Goal: Check status: Check status

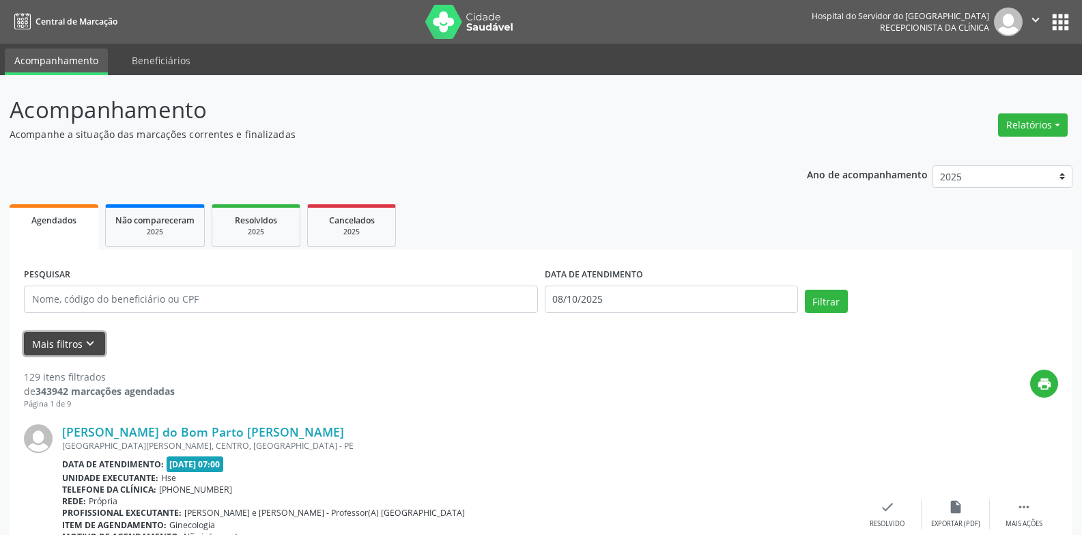
click at [70, 338] on button "Mais filtros keyboard_arrow_down" at bounding box center [64, 344] width 81 height 24
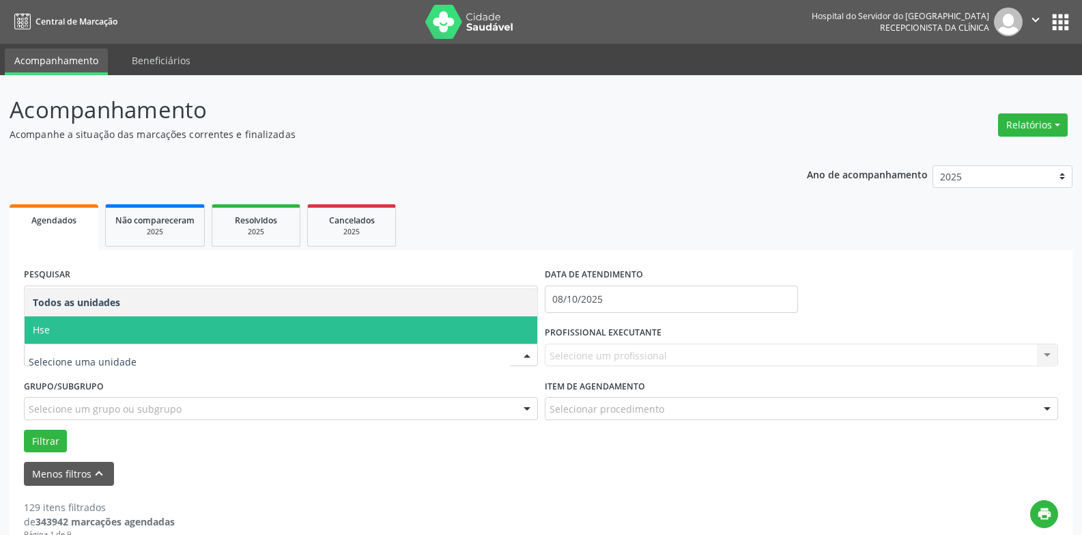
click at [94, 330] on span "Hse" at bounding box center [281, 329] width 513 height 27
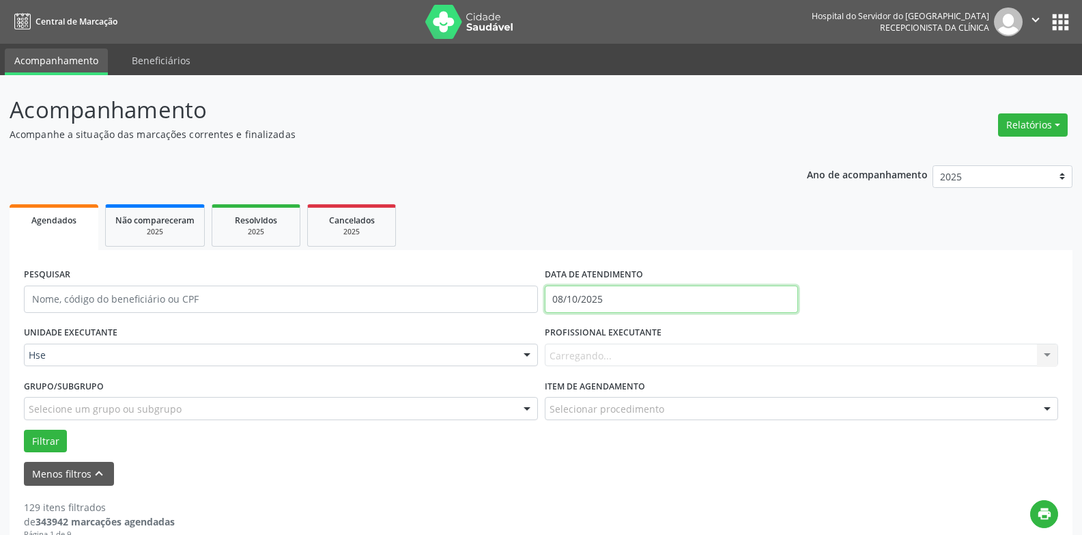
click at [656, 294] on input "08/10/2025" at bounding box center [671, 298] width 253 height 27
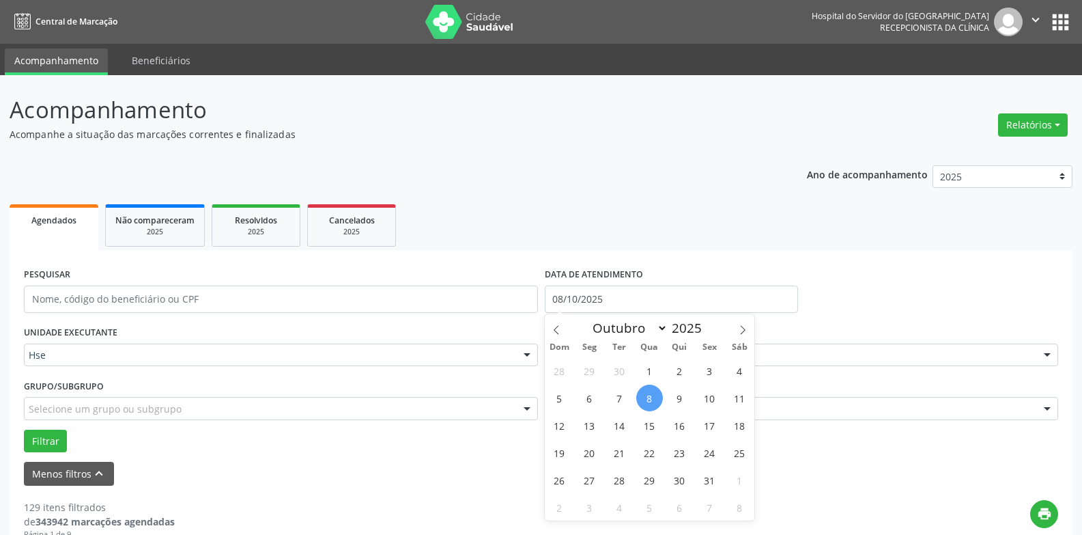
click at [658, 393] on span "8" at bounding box center [649, 397] width 27 height 27
type input "08/10/2025"
click at [657, 388] on span "8" at bounding box center [649, 397] width 27 height 27
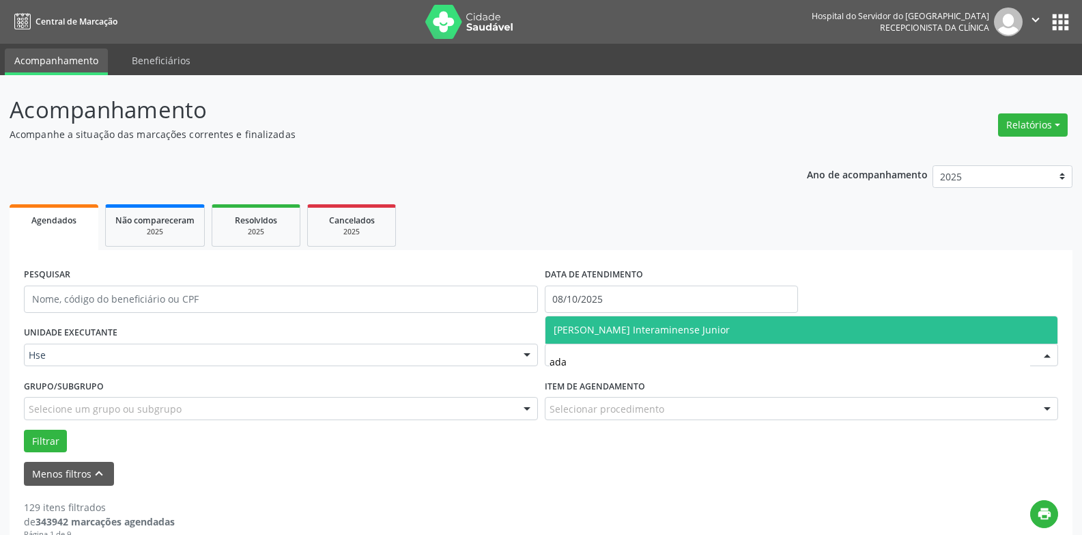
type input "adal"
click at [653, 332] on span "[PERSON_NAME] Interaminense Junior" at bounding box center [642, 329] width 176 height 13
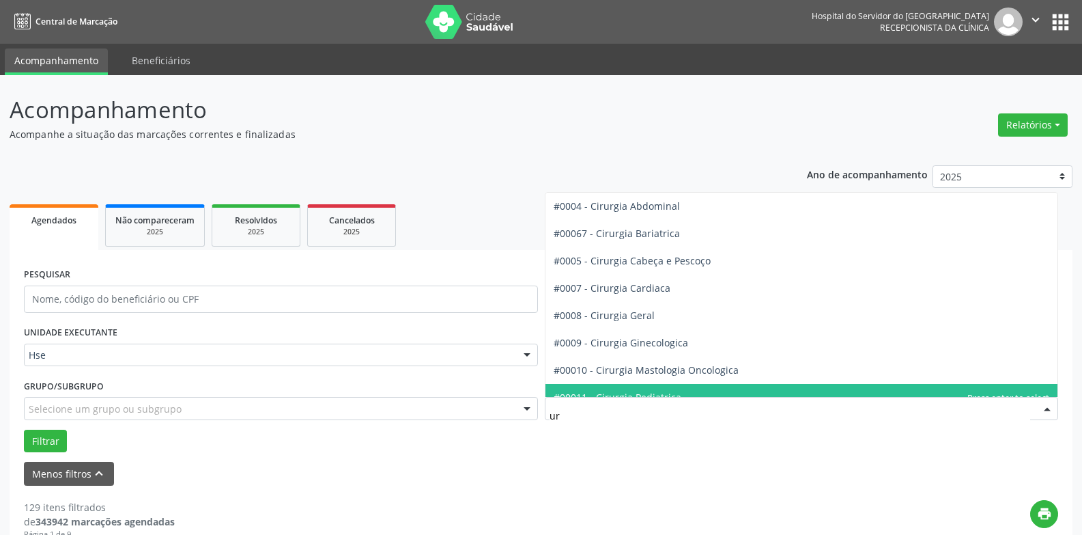
type input "uro"
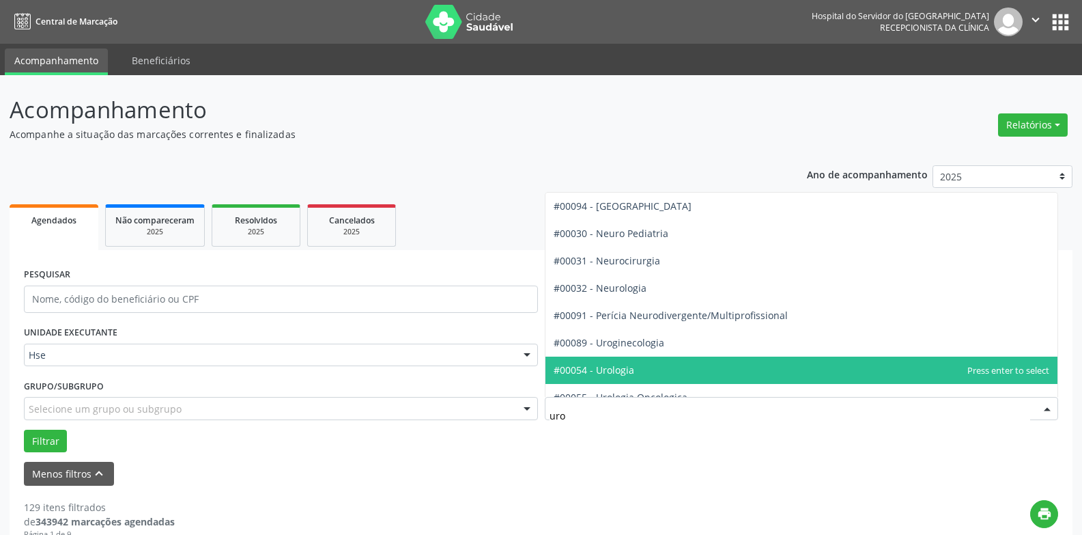
click at [659, 369] on span "#00054 - Urologia" at bounding box center [802, 369] width 513 height 27
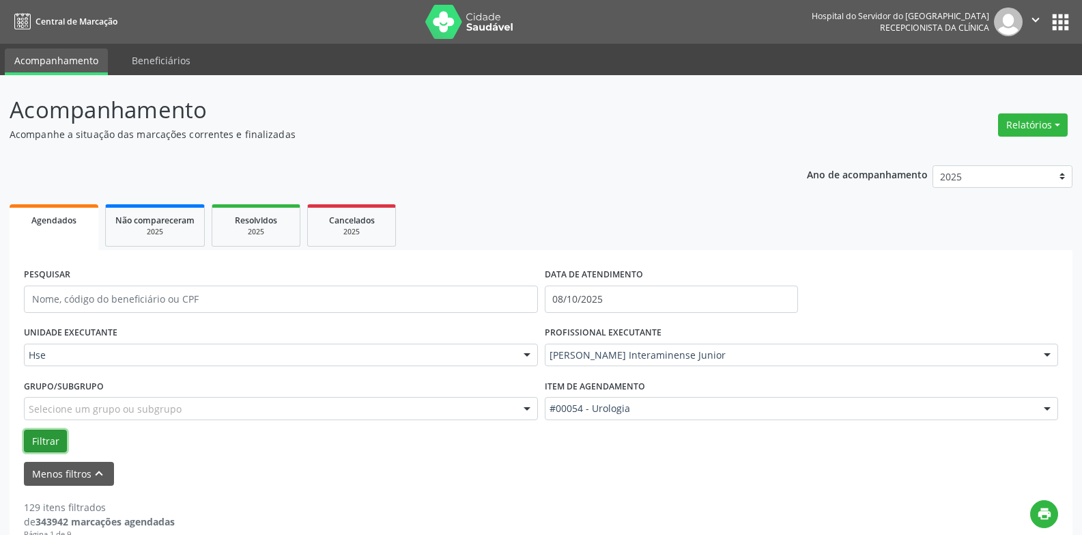
click at [33, 436] on button "Filtrar" at bounding box center [45, 440] width 43 height 23
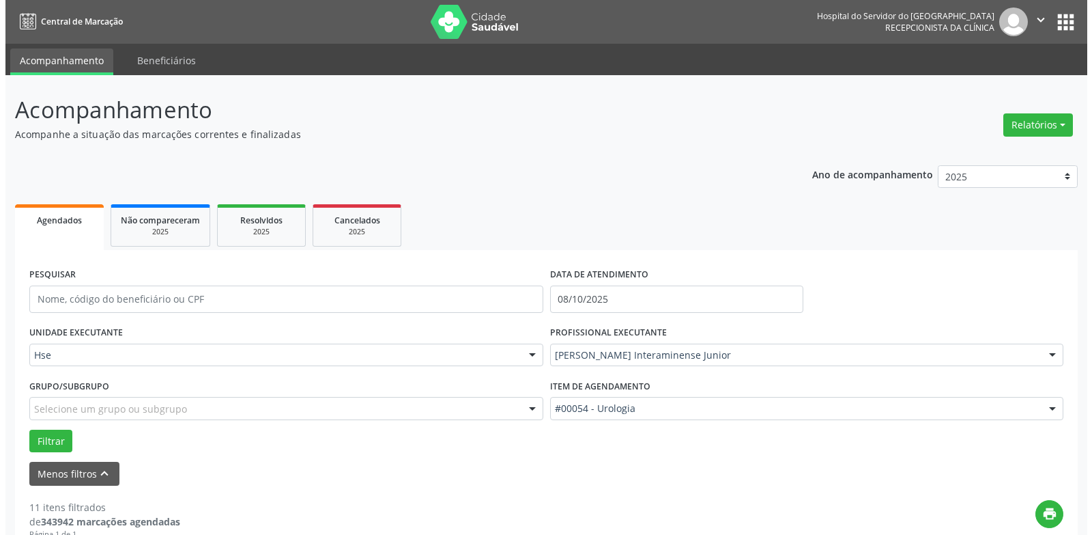
scroll to position [273, 0]
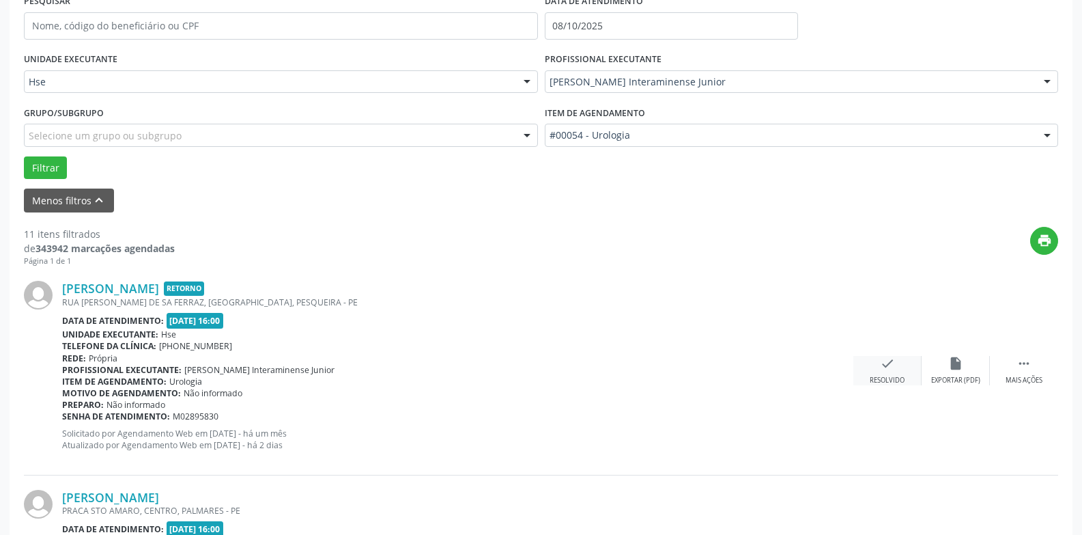
click at [887, 361] on icon "check" at bounding box center [887, 363] width 15 height 15
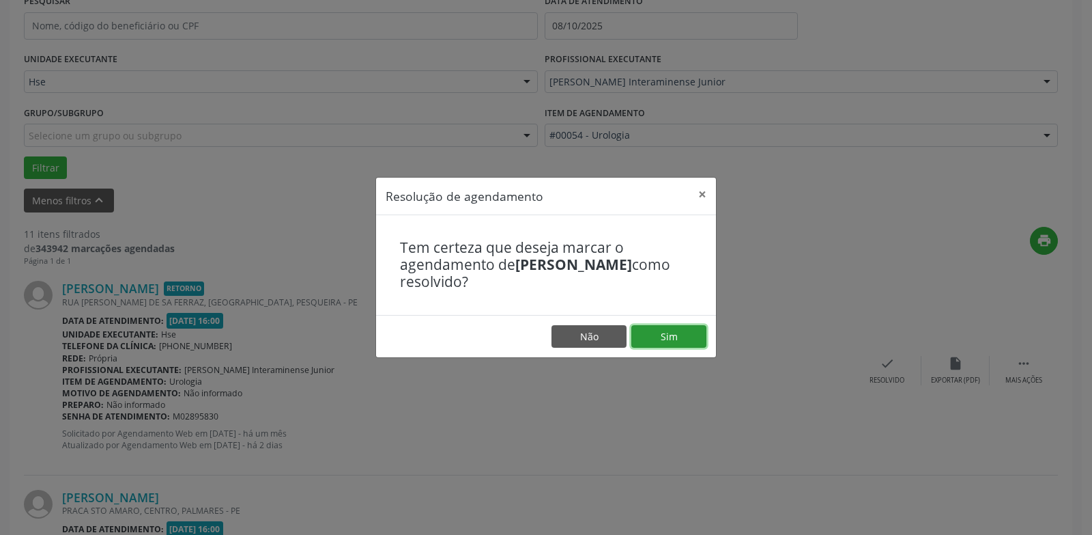
click at [688, 336] on button "Sim" at bounding box center [669, 336] width 75 height 23
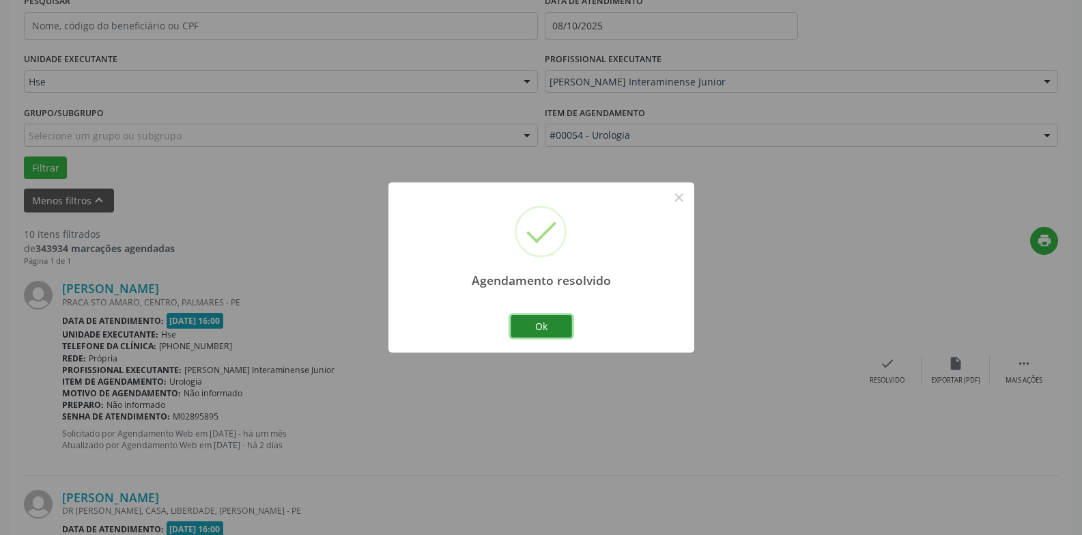
click at [537, 327] on button "Ok" at bounding box center [541, 326] width 61 height 23
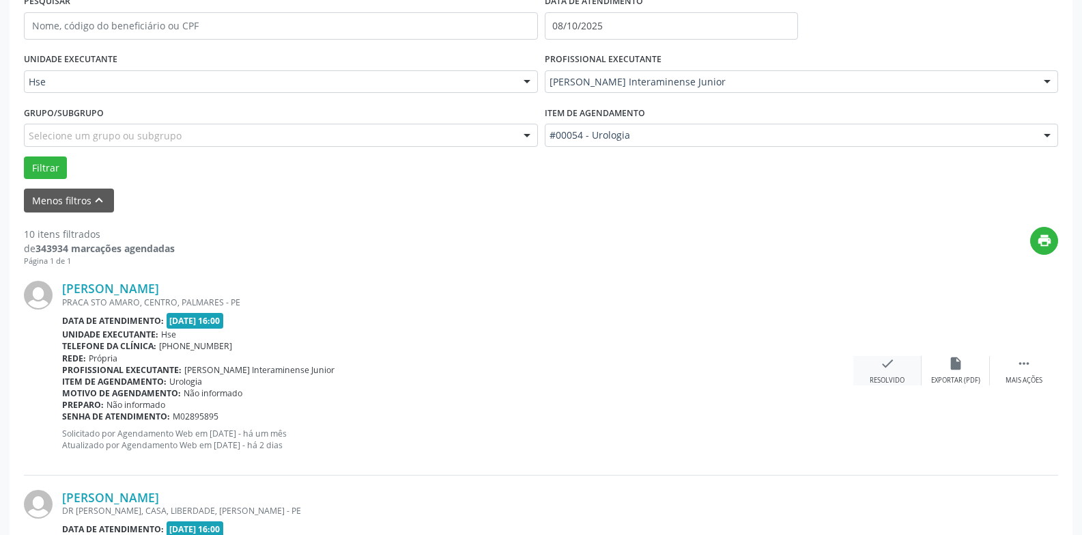
click at [894, 368] on icon "check" at bounding box center [887, 363] width 15 height 15
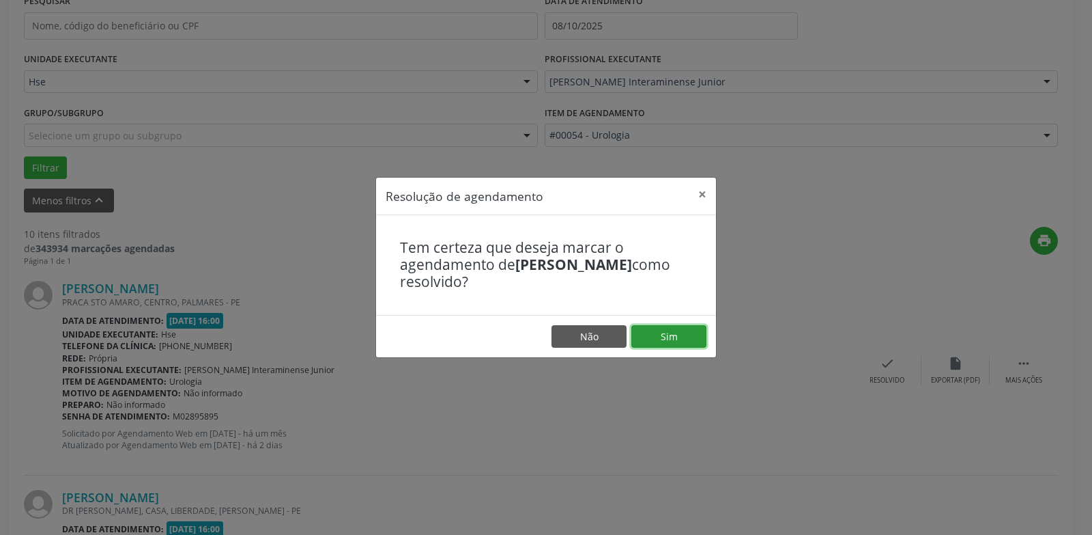
click at [703, 335] on button "Sim" at bounding box center [669, 336] width 75 height 23
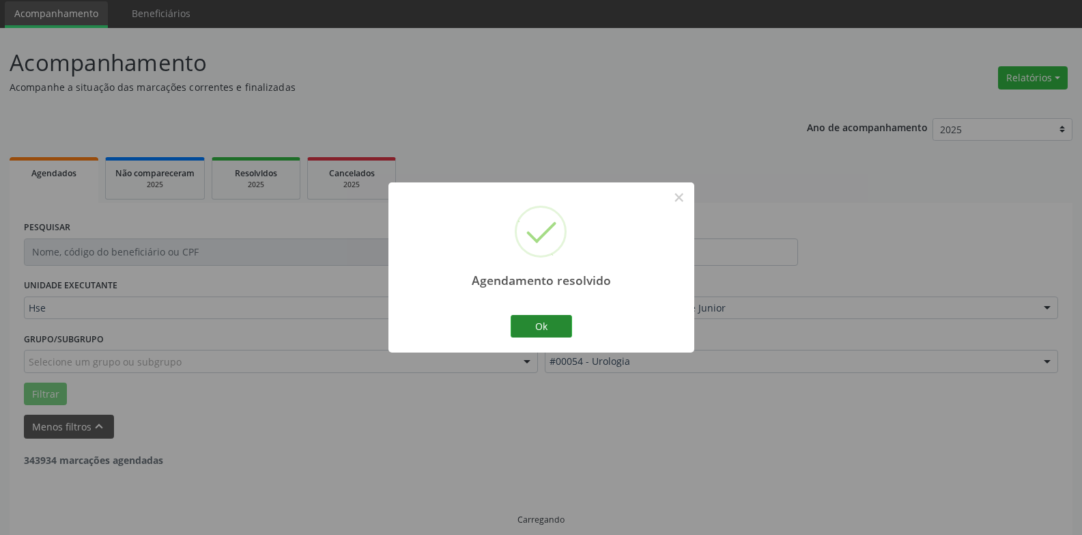
scroll to position [61, 0]
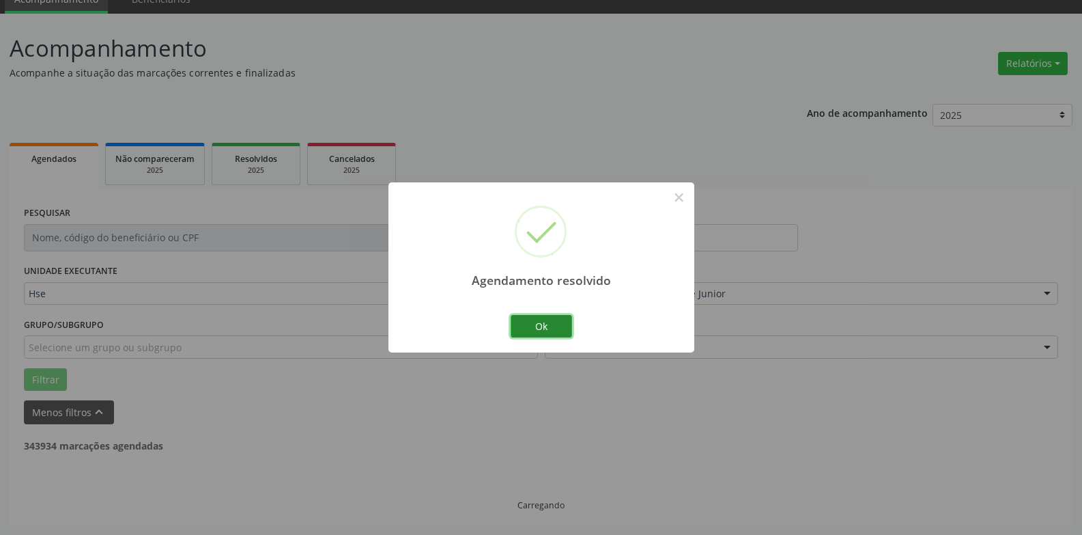
click at [553, 328] on button "Ok" at bounding box center [541, 326] width 61 height 23
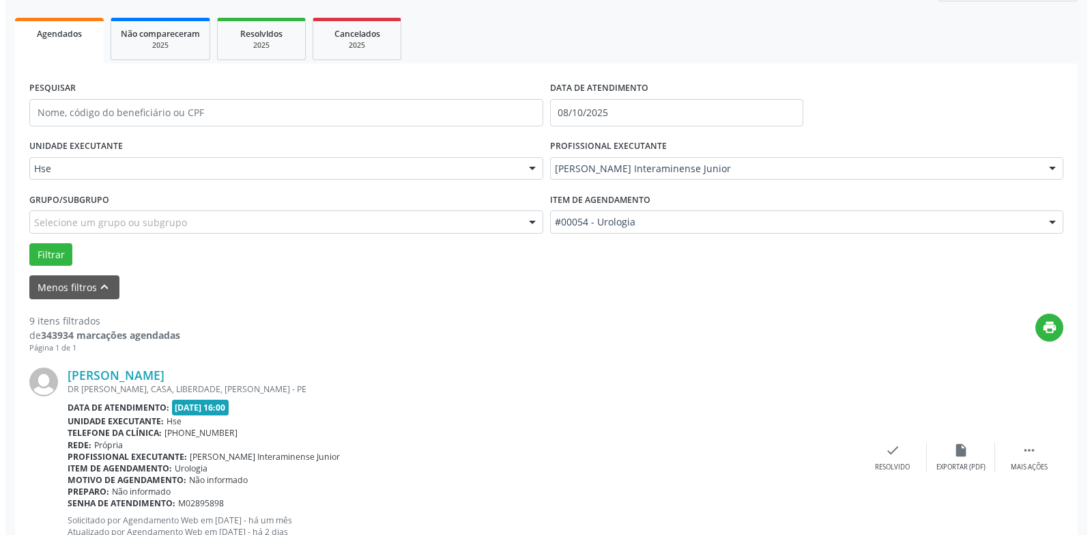
scroll to position [198, 0]
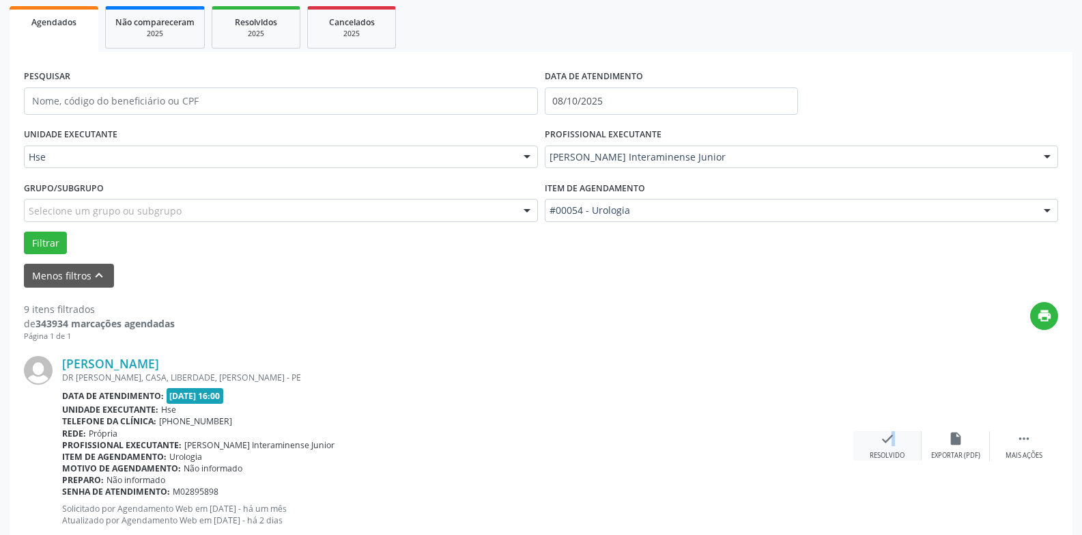
click at [885, 444] on icon "check" at bounding box center [887, 438] width 15 height 15
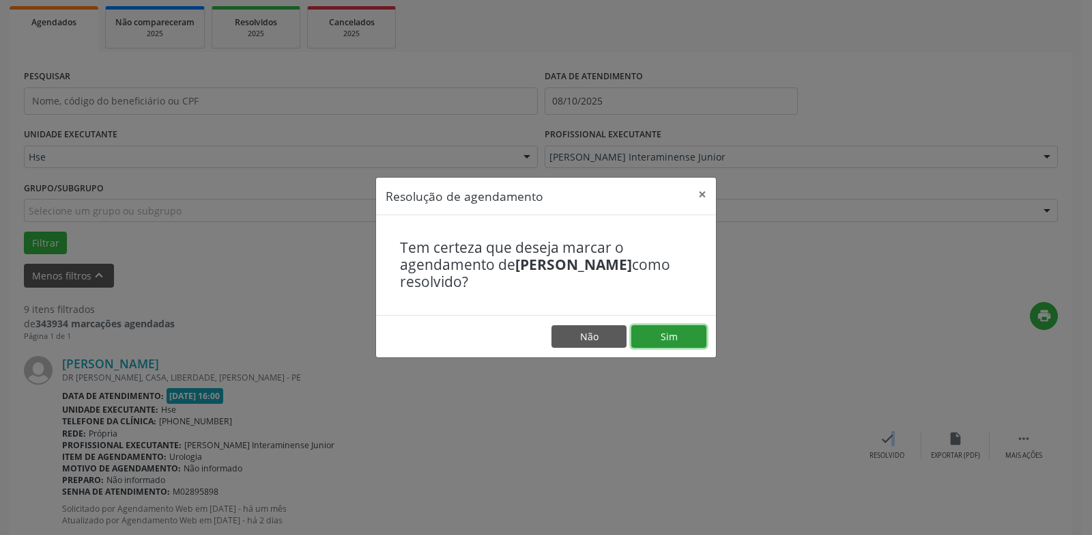
click at [670, 332] on button "Sim" at bounding box center [669, 336] width 75 height 23
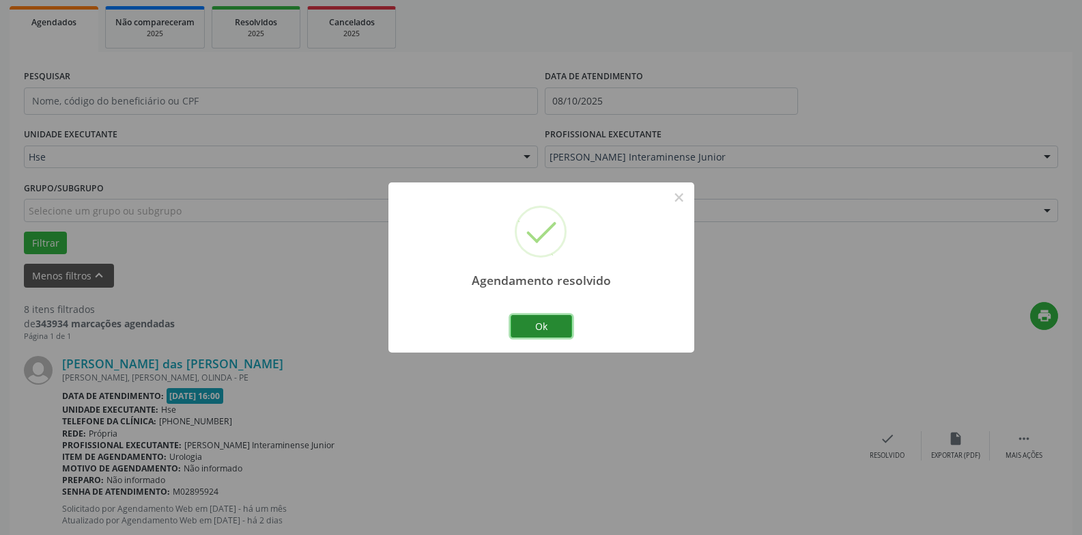
click at [546, 326] on button "Ok" at bounding box center [541, 326] width 61 height 23
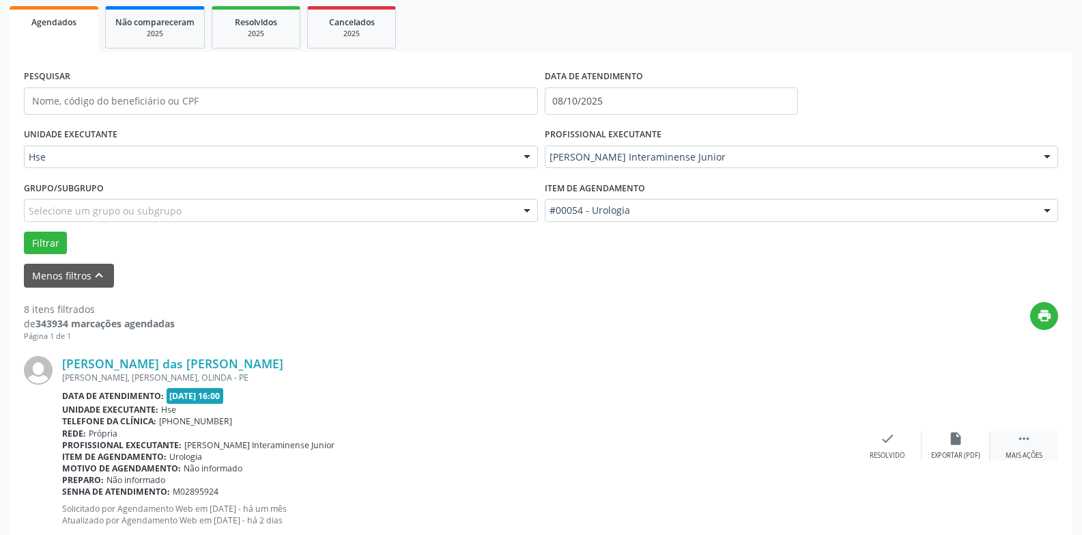
click at [1025, 447] on div " Mais ações" at bounding box center [1024, 445] width 68 height 29
click at [950, 443] on icon "alarm_off" at bounding box center [955, 438] width 15 height 15
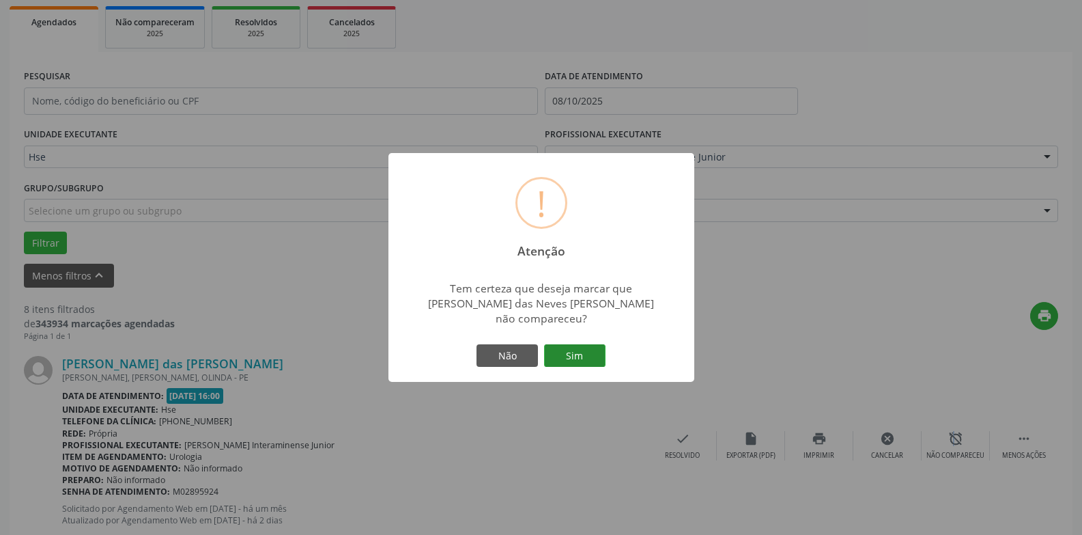
click at [580, 349] on button "Sim" at bounding box center [574, 355] width 61 height 23
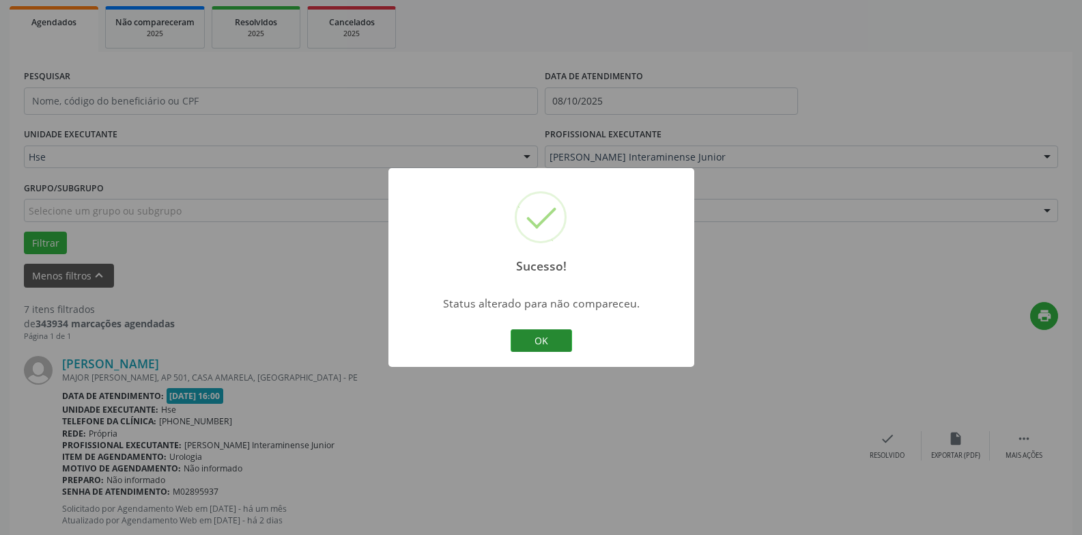
click at [560, 341] on button "OK" at bounding box center [541, 340] width 61 height 23
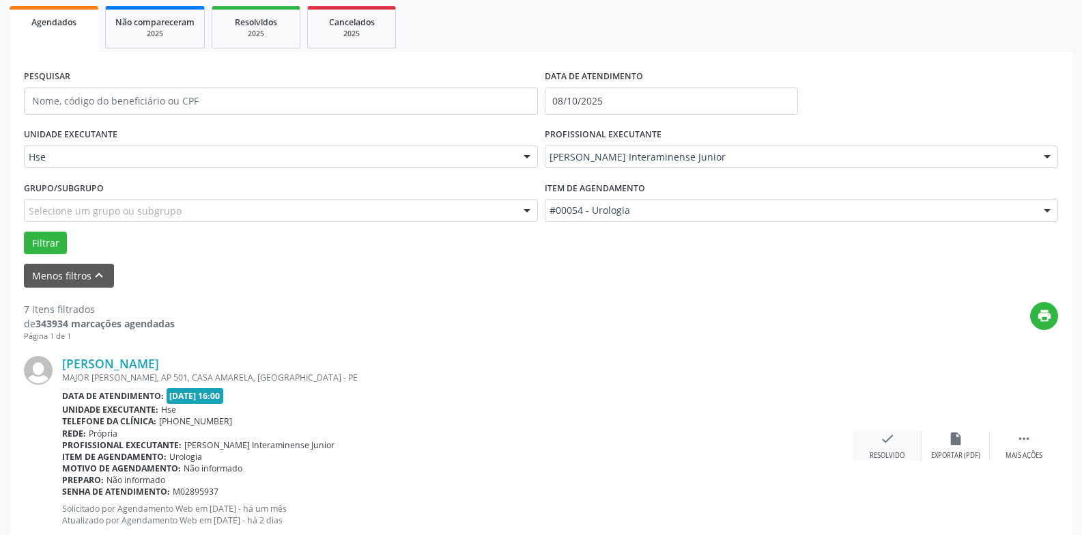
click at [885, 441] on icon "check" at bounding box center [887, 438] width 15 height 15
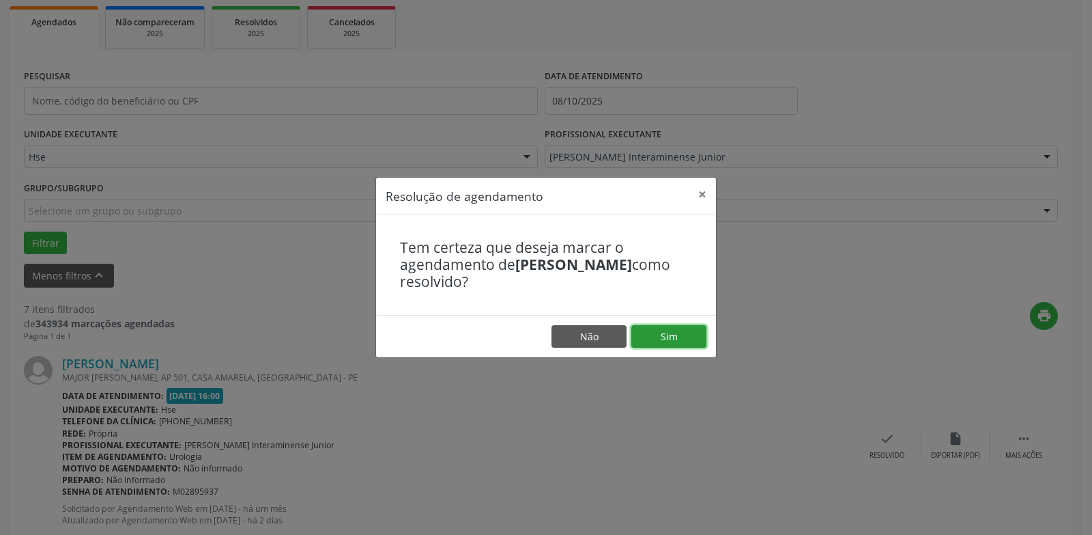
click at [685, 332] on button "Sim" at bounding box center [669, 336] width 75 height 23
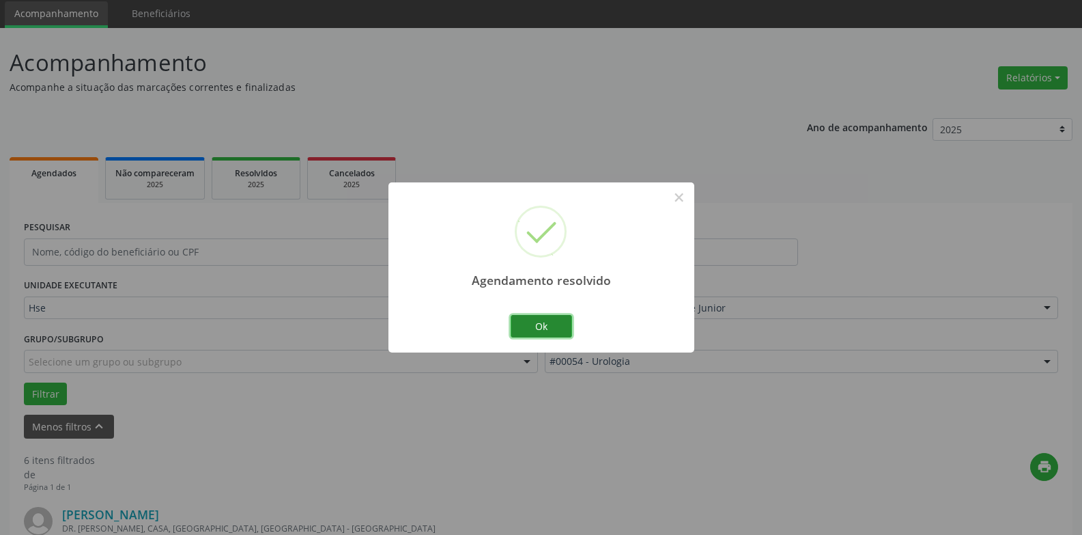
click at [541, 325] on button "Ok" at bounding box center [541, 326] width 61 height 23
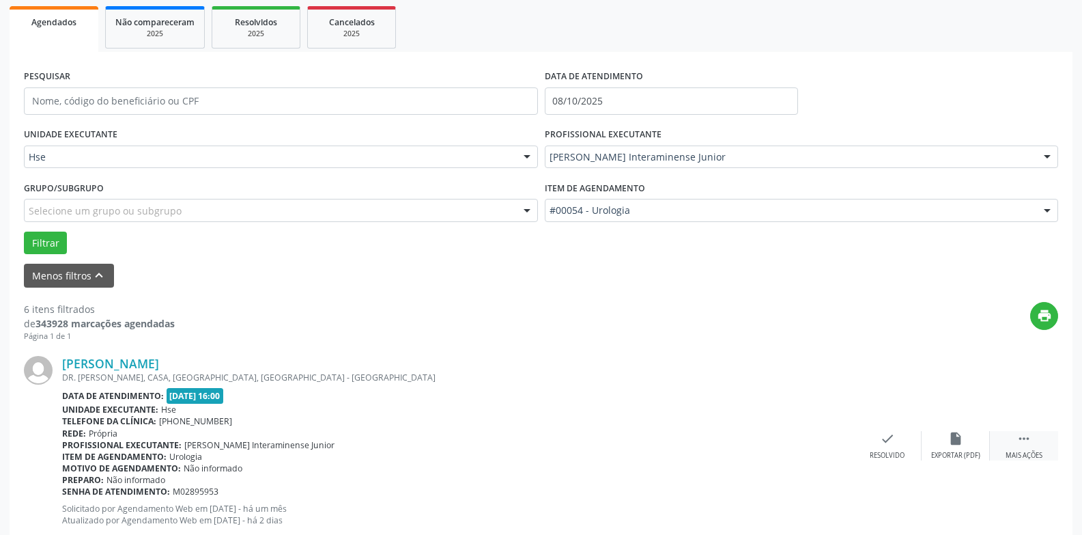
click at [1028, 442] on icon "" at bounding box center [1024, 438] width 15 height 15
click at [960, 447] on div "alarm_off Não compareceu" at bounding box center [956, 445] width 68 height 29
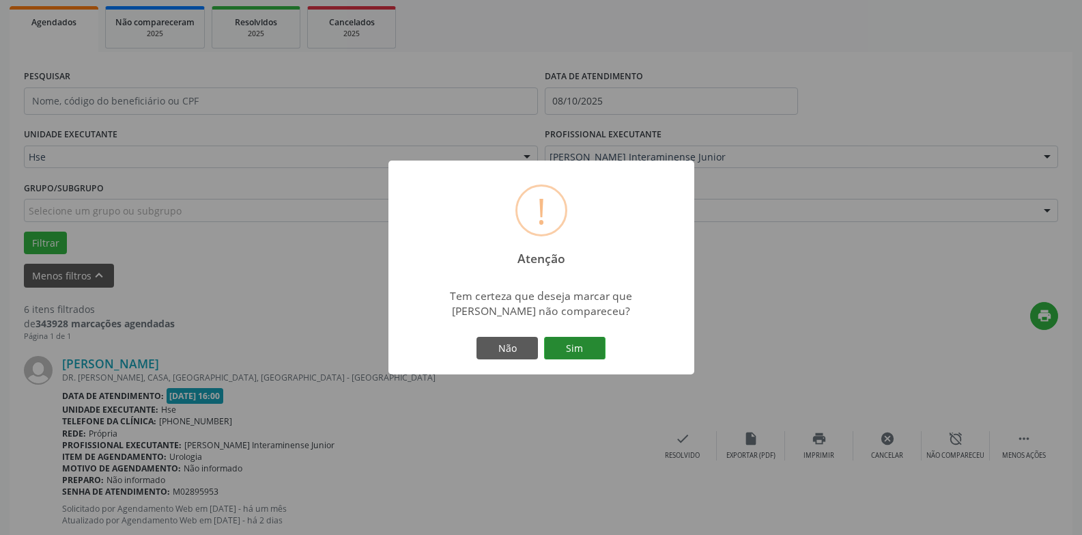
click at [575, 345] on button "Sim" at bounding box center [574, 348] width 61 height 23
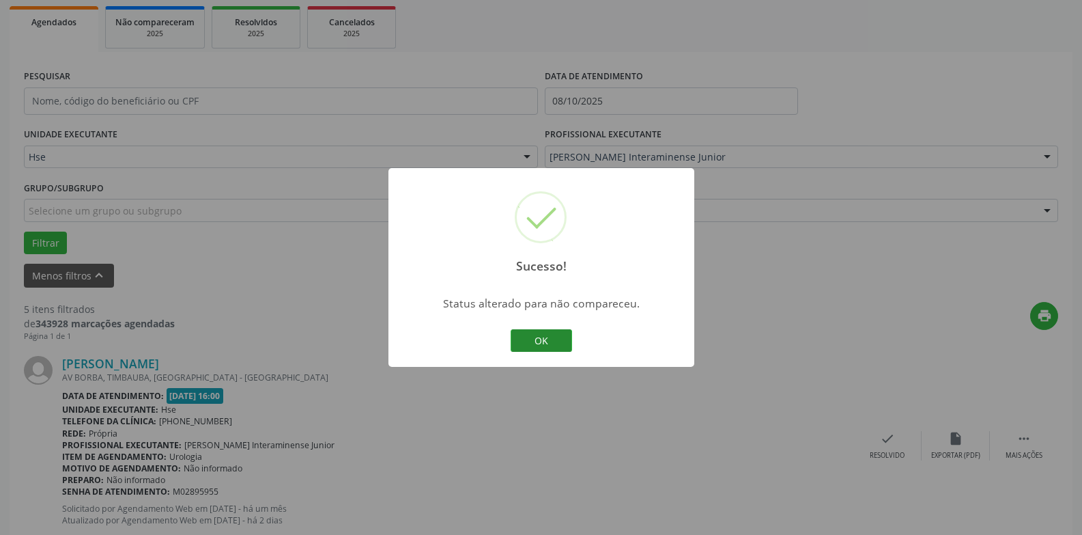
click at [561, 343] on button "OK" at bounding box center [541, 340] width 61 height 23
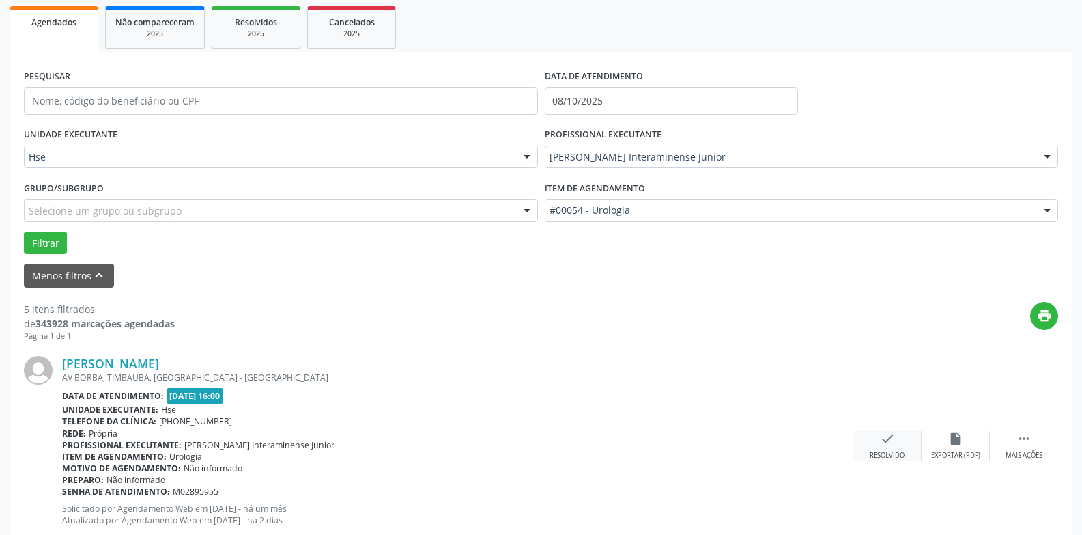
click at [896, 447] on div "check Resolvido" at bounding box center [887, 445] width 68 height 29
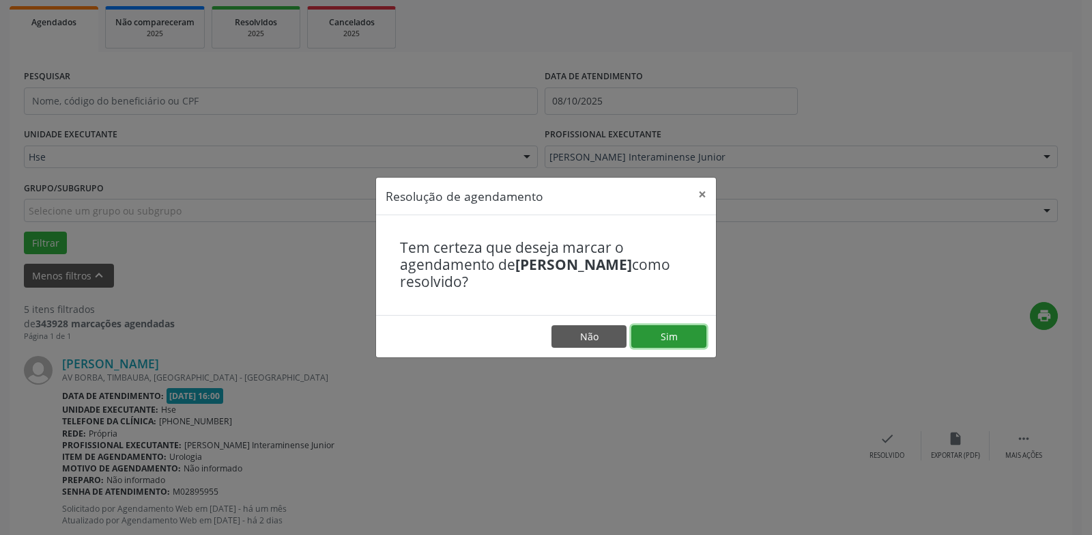
click at [694, 338] on button "Sim" at bounding box center [669, 336] width 75 height 23
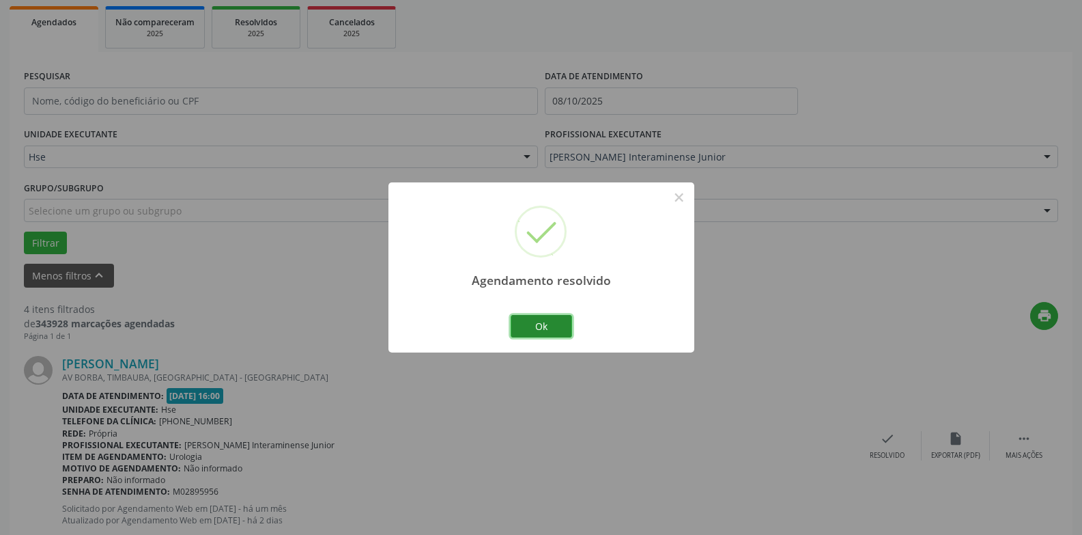
click at [530, 325] on button "Ok" at bounding box center [541, 326] width 61 height 23
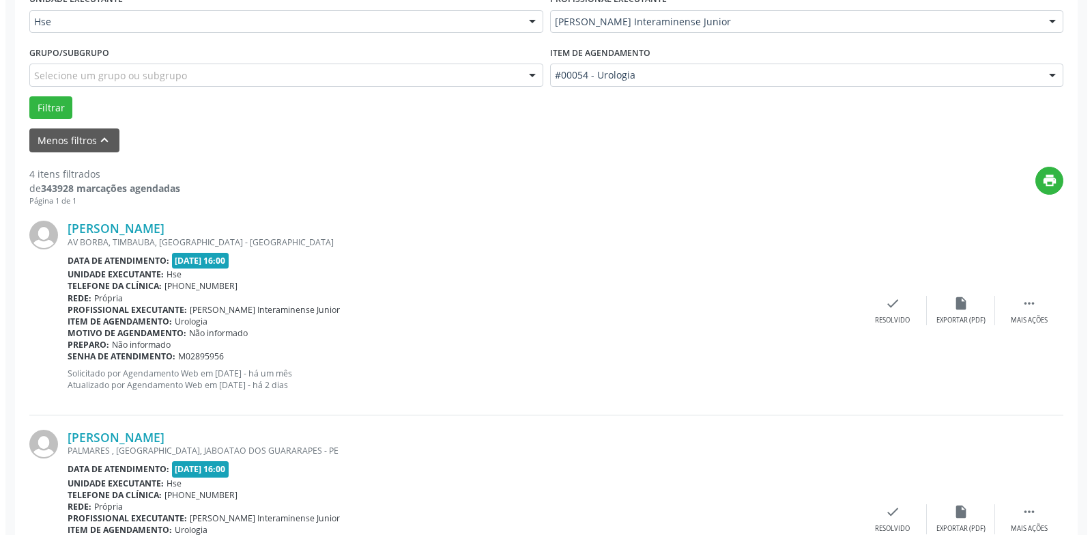
scroll to position [335, 0]
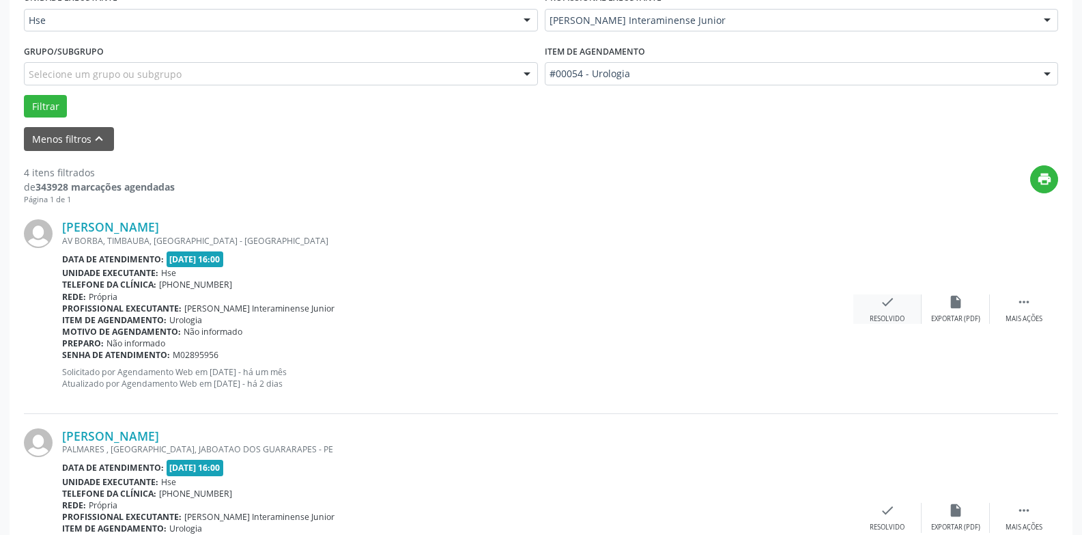
click at [896, 313] on div "check Resolvido" at bounding box center [887, 308] width 68 height 29
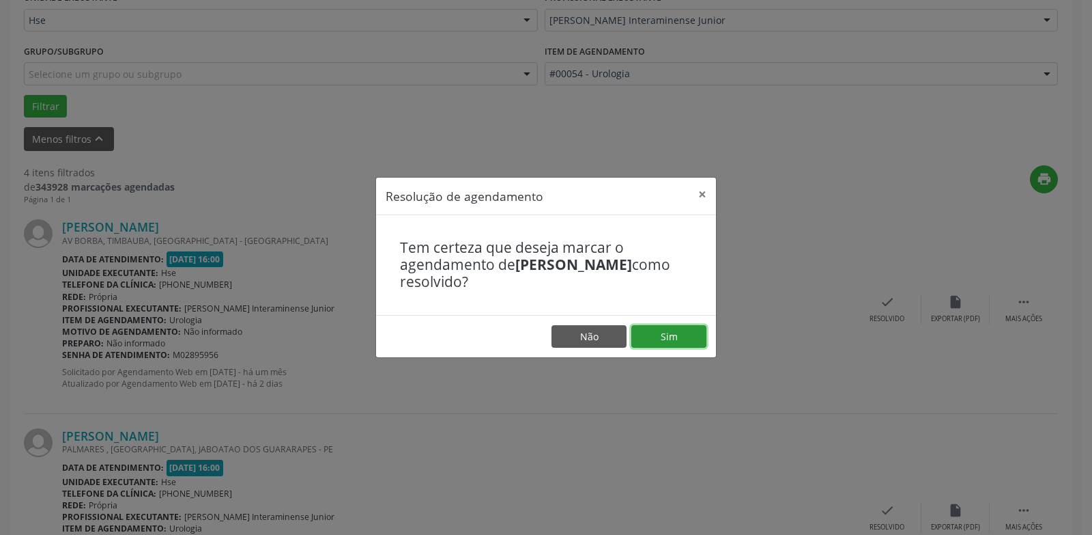
click at [680, 337] on button "Sim" at bounding box center [669, 336] width 75 height 23
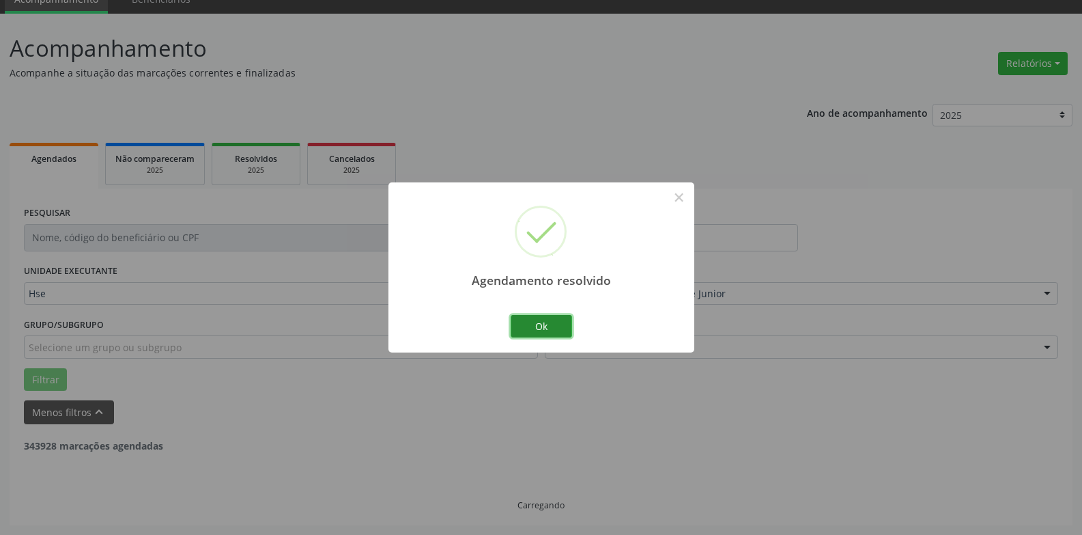
click at [554, 322] on button "Ok" at bounding box center [541, 326] width 61 height 23
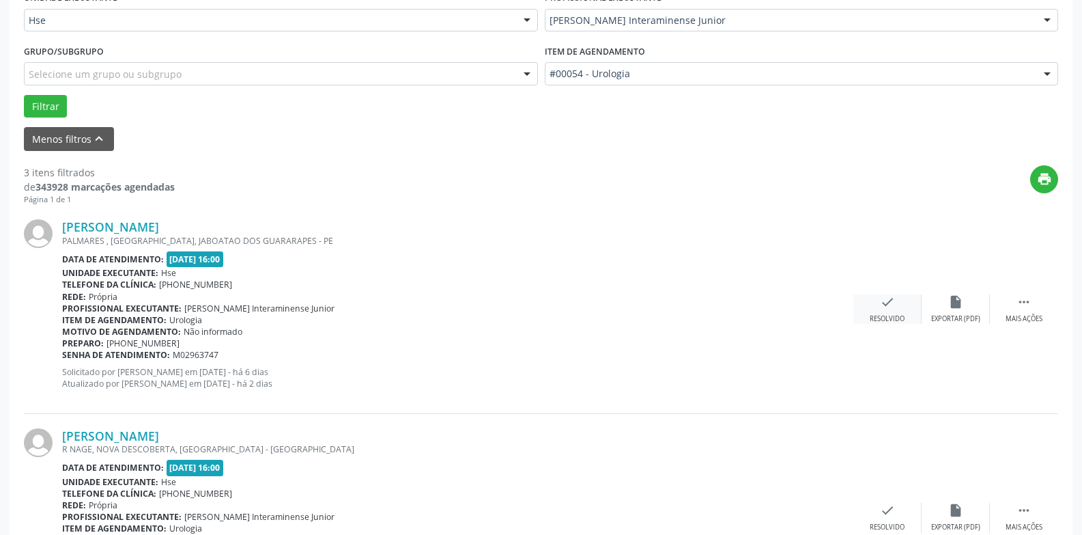
click at [885, 309] on icon "check" at bounding box center [887, 301] width 15 height 15
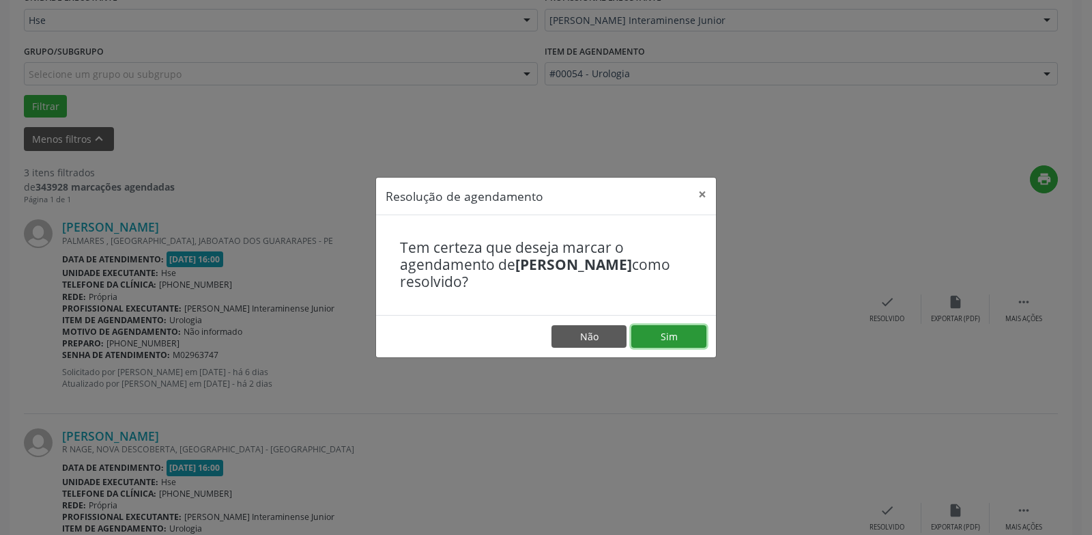
click at [653, 336] on button "Sim" at bounding box center [669, 336] width 75 height 23
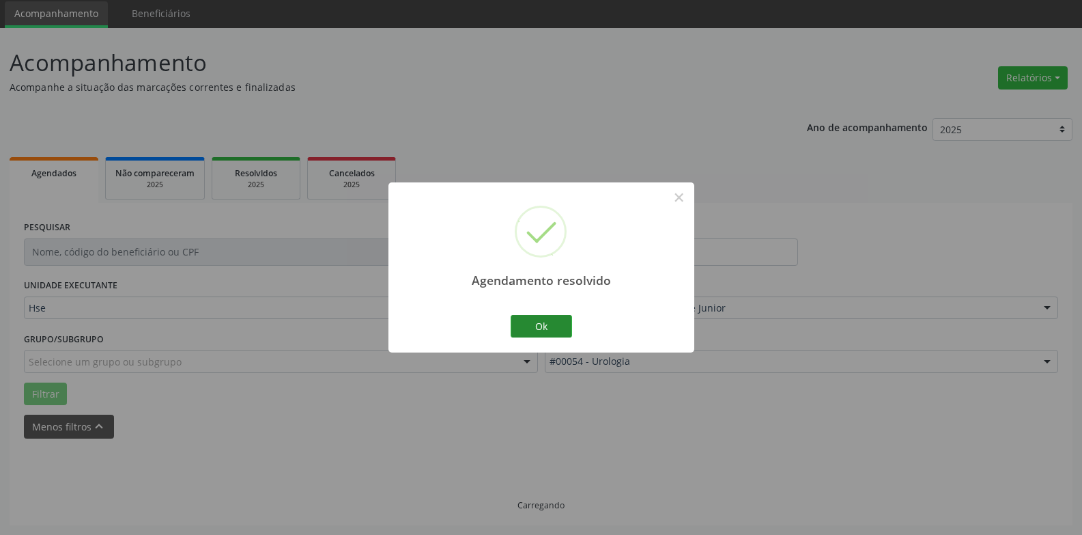
scroll to position [61, 0]
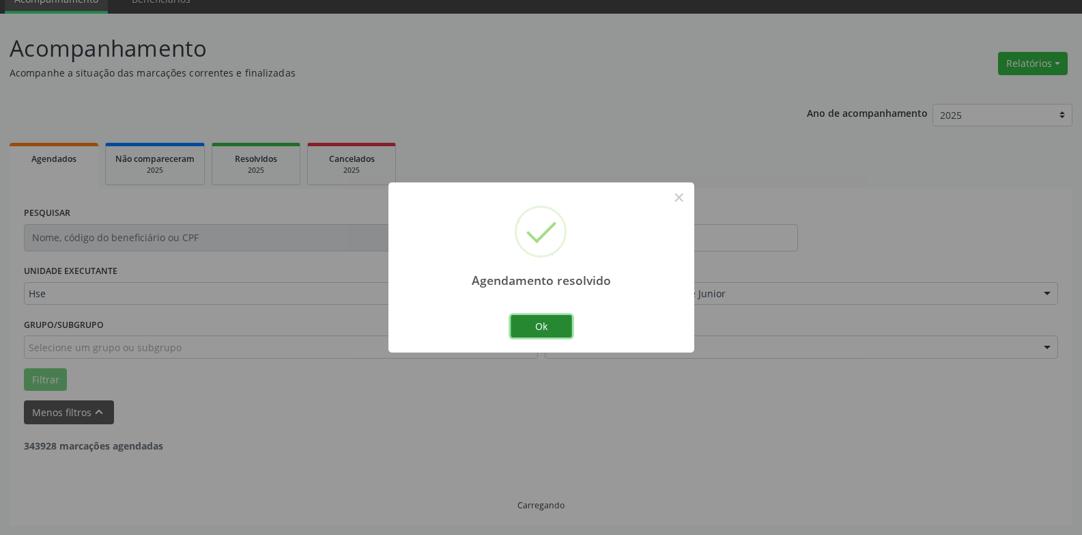
click at [562, 320] on button "Ok" at bounding box center [541, 326] width 61 height 23
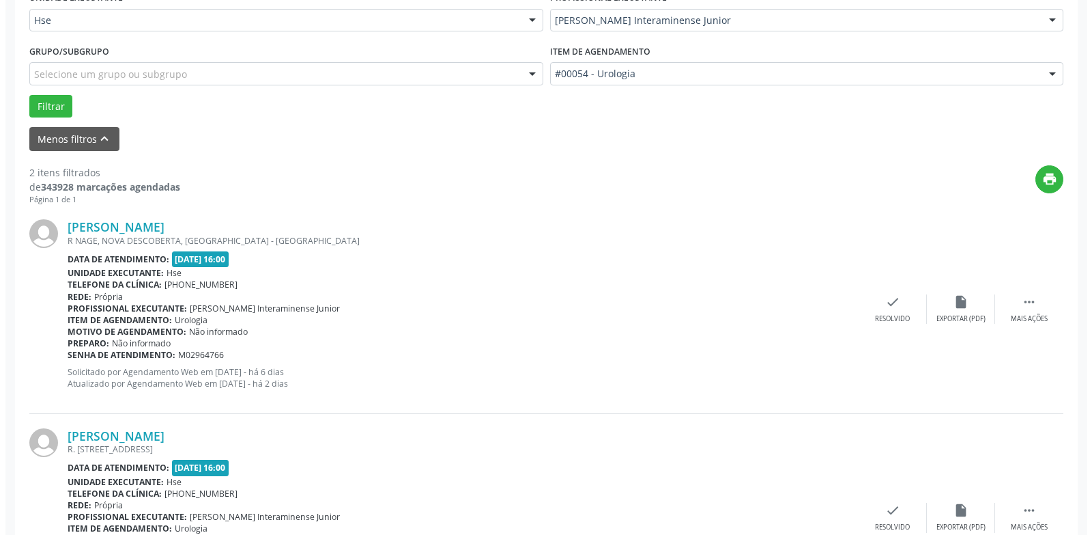
scroll to position [198, 0]
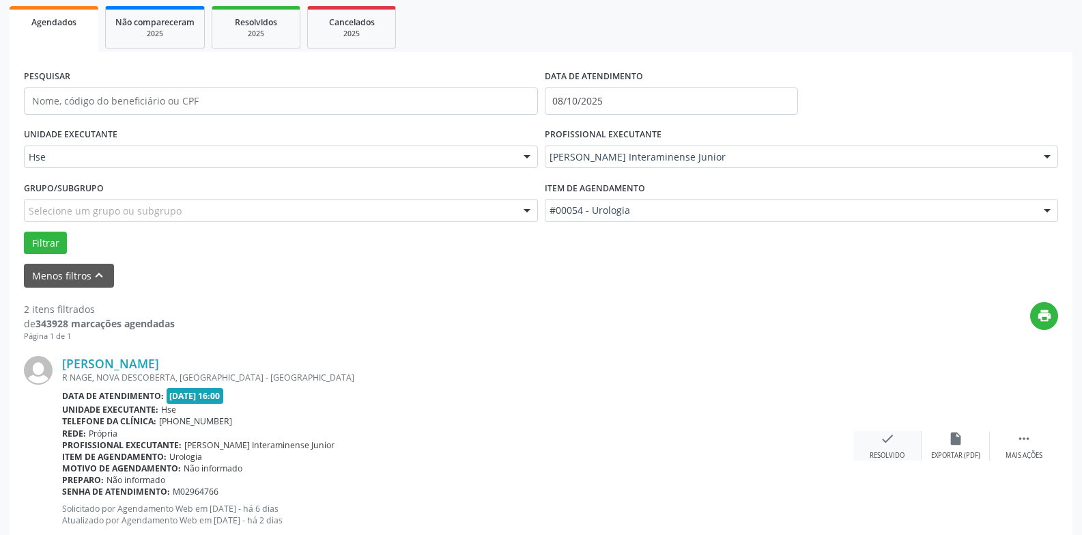
click at [888, 438] on icon "check" at bounding box center [887, 438] width 15 height 15
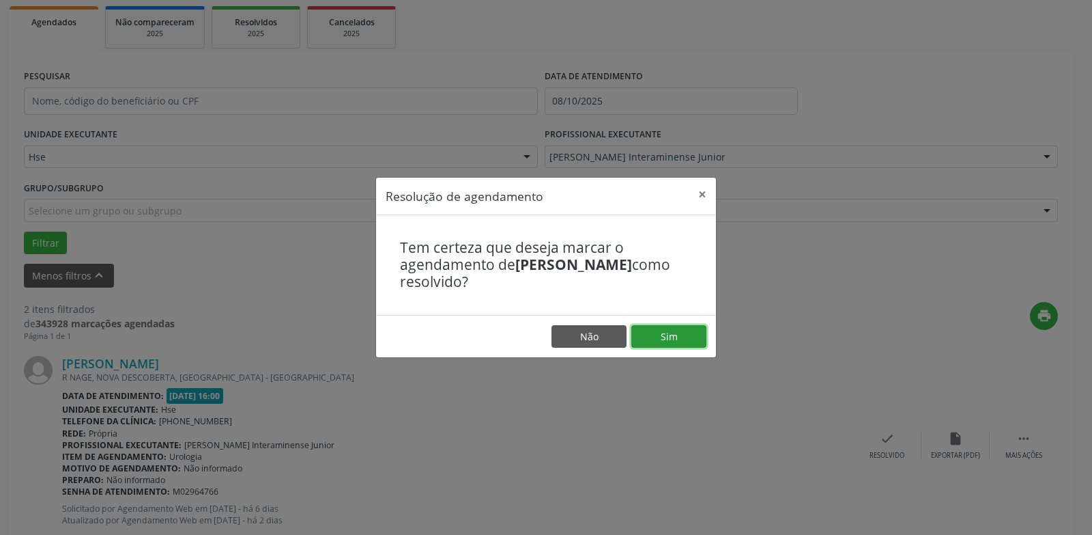
click at [662, 341] on button "Sim" at bounding box center [669, 336] width 75 height 23
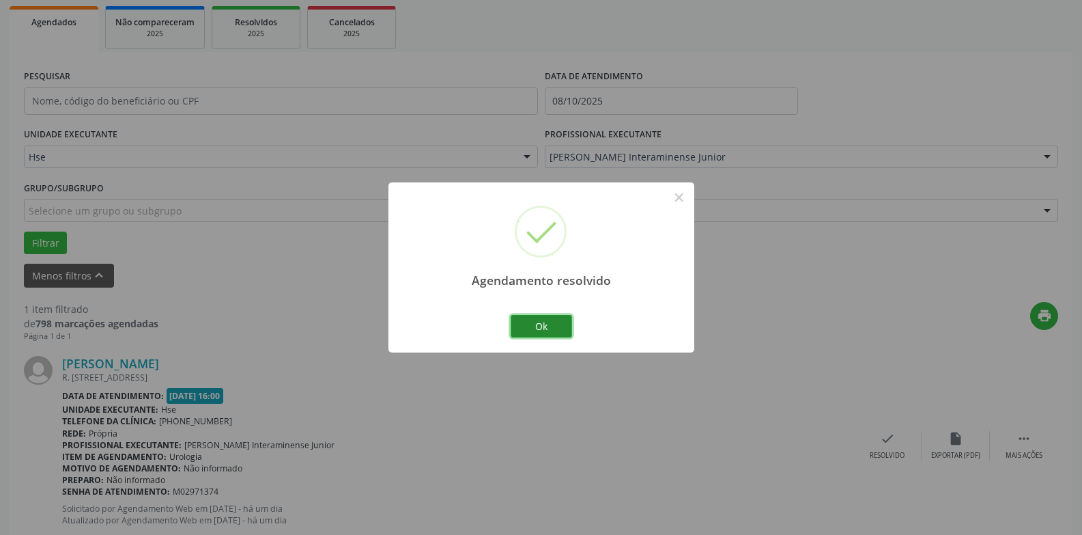
click at [528, 319] on button "Ok" at bounding box center [541, 326] width 61 height 23
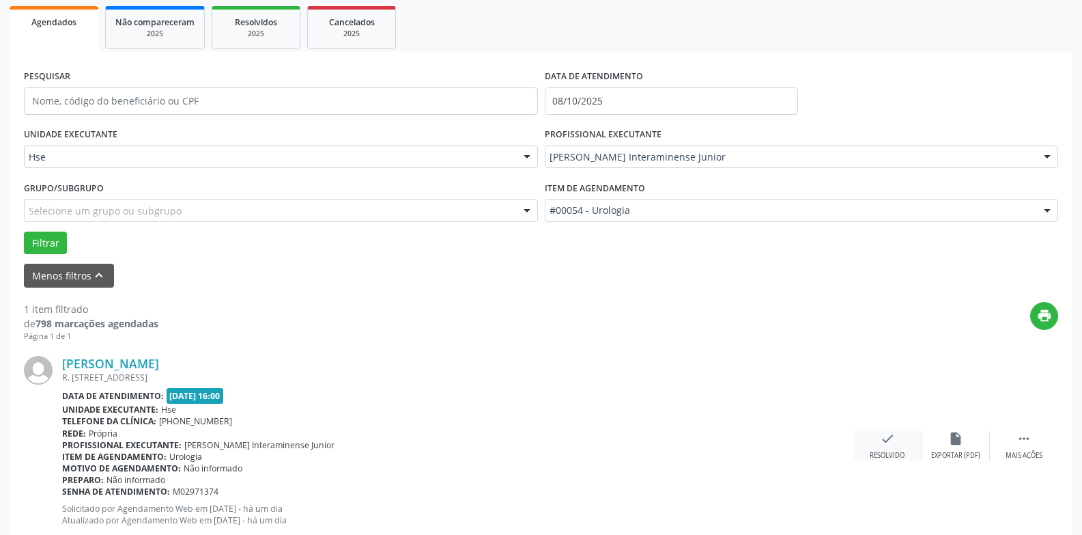
click at [890, 445] on icon "check" at bounding box center [887, 438] width 15 height 15
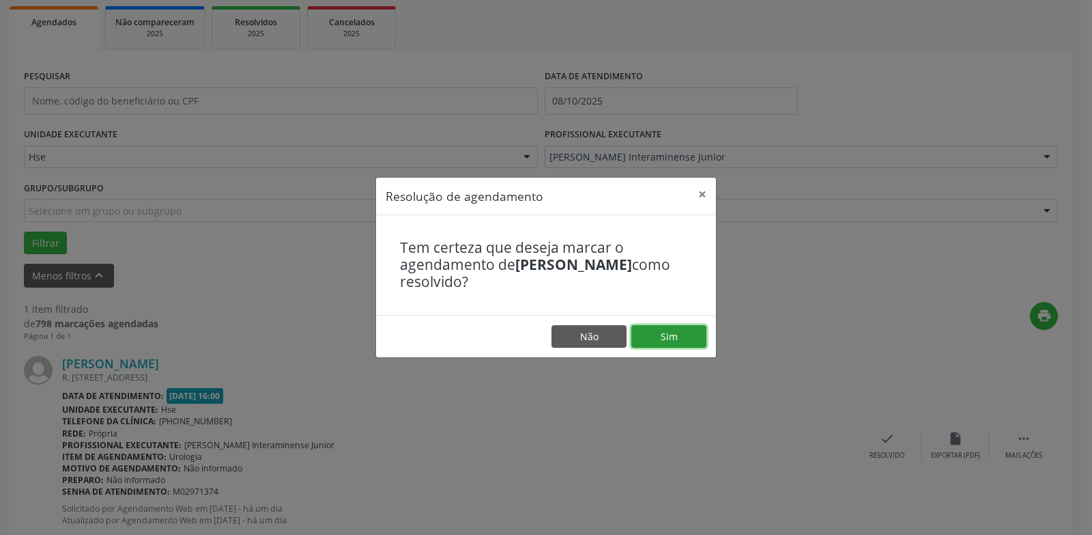
click at [673, 326] on button "Sim" at bounding box center [669, 336] width 75 height 23
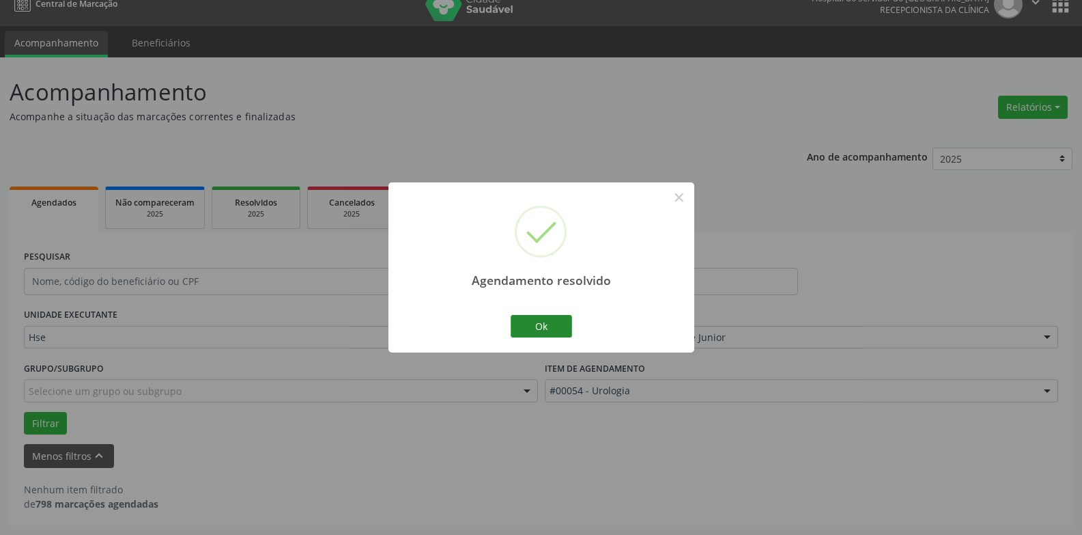
scroll to position [18, 0]
click at [550, 319] on button "Ok" at bounding box center [541, 326] width 61 height 23
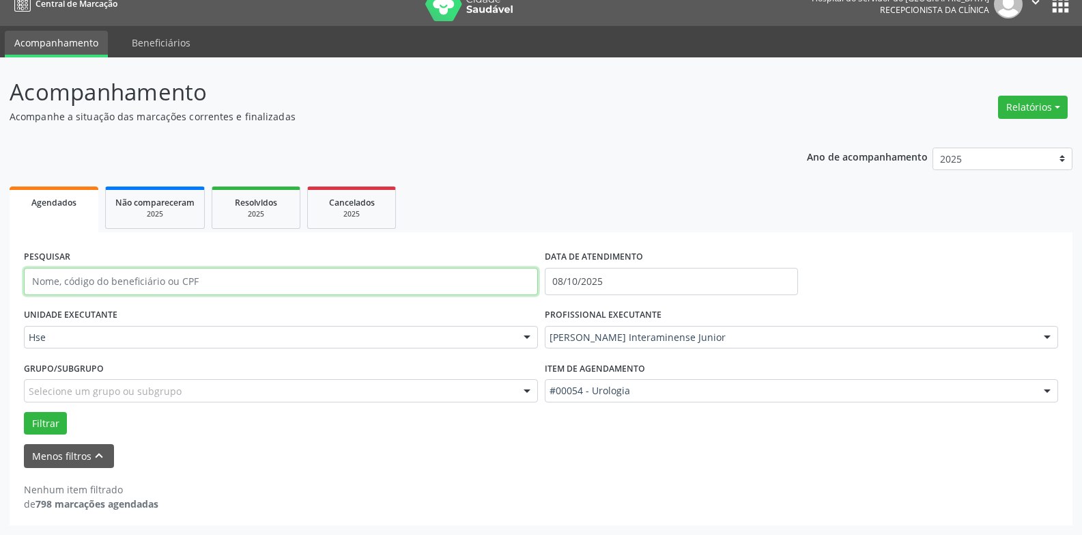
click at [119, 285] on input "text" at bounding box center [281, 281] width 514 height 27
type input "[PERSON_NAME]"
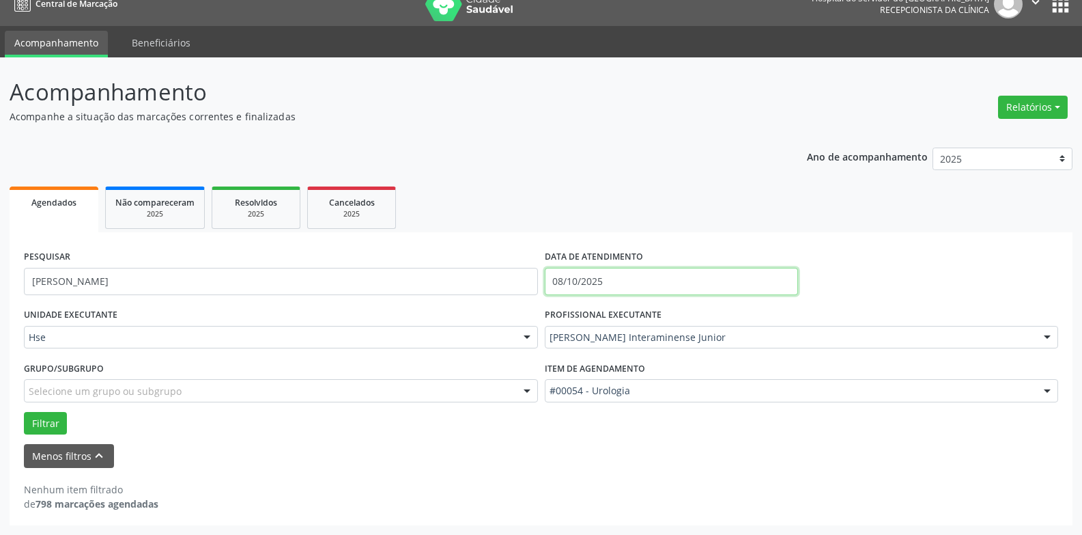
click at [608, 286] on input "08/10/2025" at bounding box center [671, 281] width 253 height 27
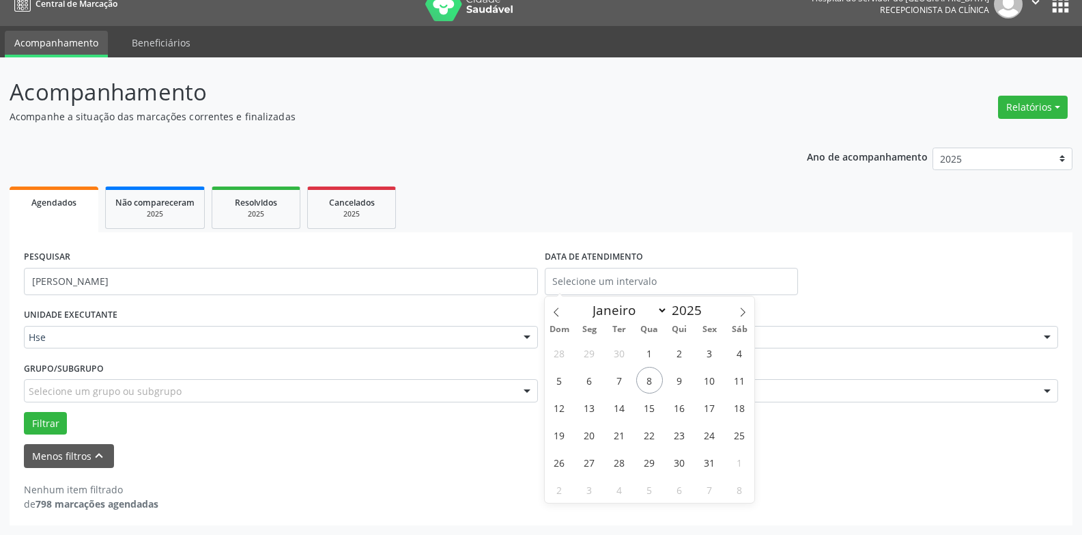
drag, startPoint x: 654, startPoint y: 166, endPoint x: 662, endPoint y: 193, distance: 28.5
click at [655, 167] on div "Ano de acompanhamento 2025 2024 2023 2022 2021 Agendados Não compareceram 2025 …" at bounding box center [541, 331] width 1063 height 387
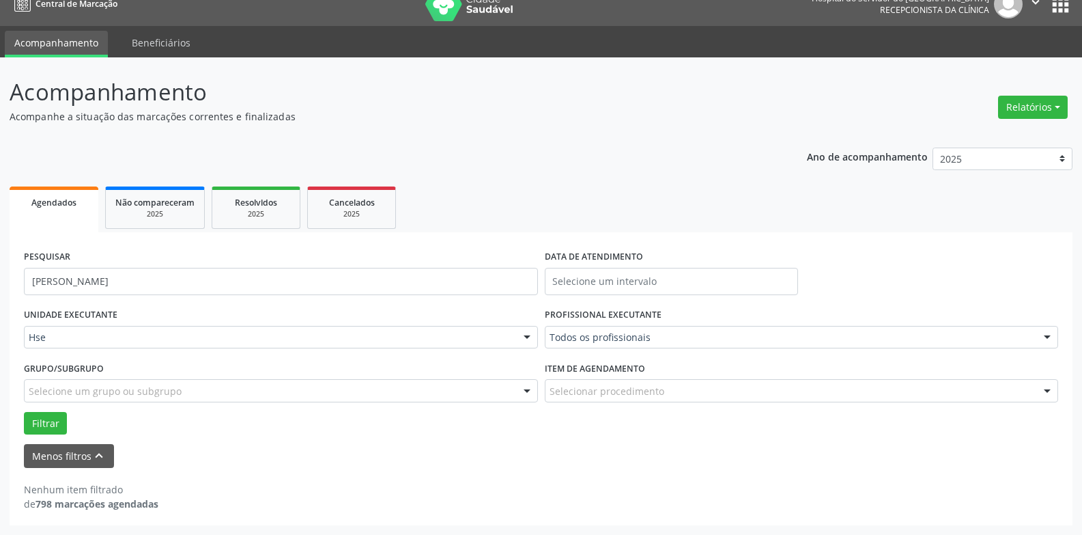
click at [444, 462] on div "Menos filtros keyboard_arrow_up" at bounding box center [540, 456] width 1041 height 24
click at [44, 418] on button "Filtrar" at bounding box center [45, 423] width 43 height 23
click at [38, 426] on button "Filtrar" at bounding box center [45, 423] width 43 height 23
click at [40, 418] on button "Filtrar" at bounding box center [45, 423] width 43 height 23
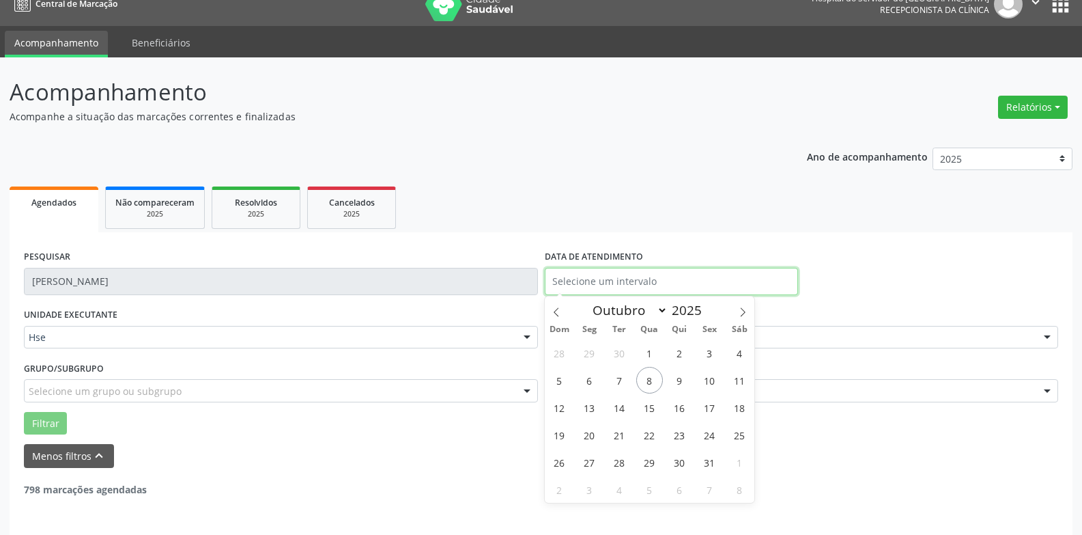
click at [629, 282] on input "text" at bounding box center [671, 281] width 253 height 27
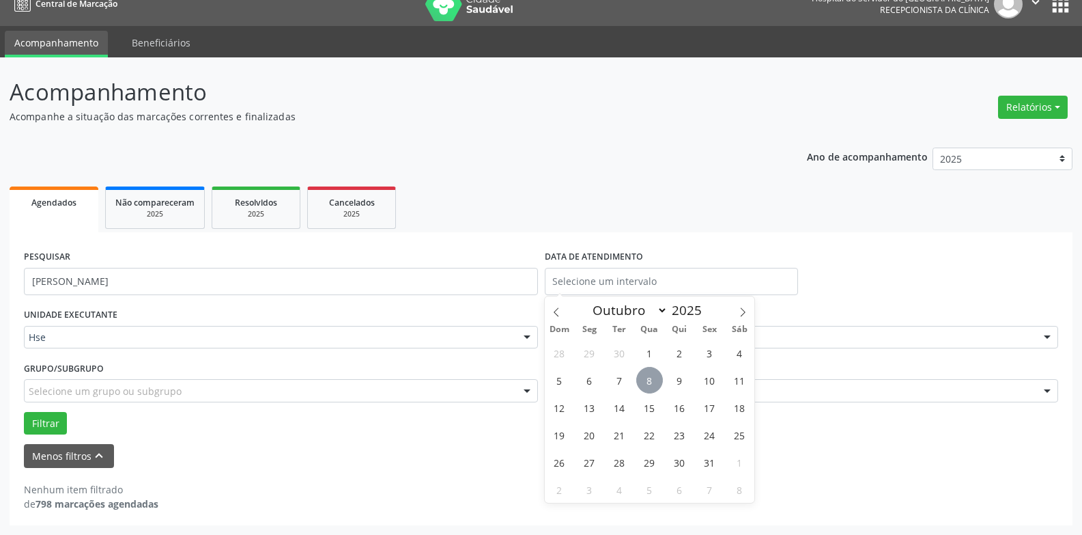
click at [645, 378] on span "8" at bounding box center [649, 380] width 27 height 27
type input "08/10/2025"
click at [645, 378] on span "8" at bounding box center [649, 380] width 27 height 27
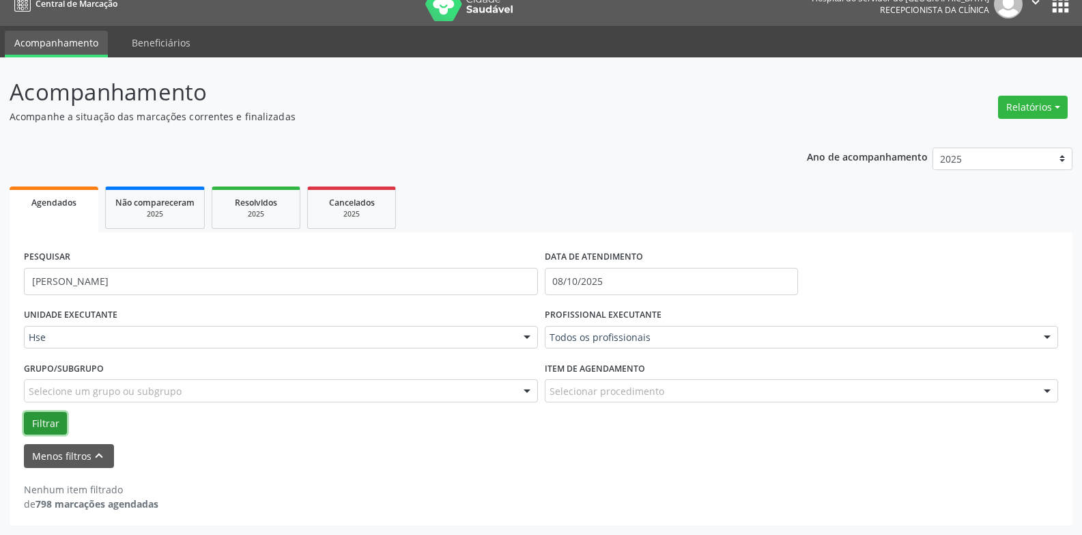
click at [36, 427] on button "Filtrar" at bounding box center [45, 423] width 43 height 23
